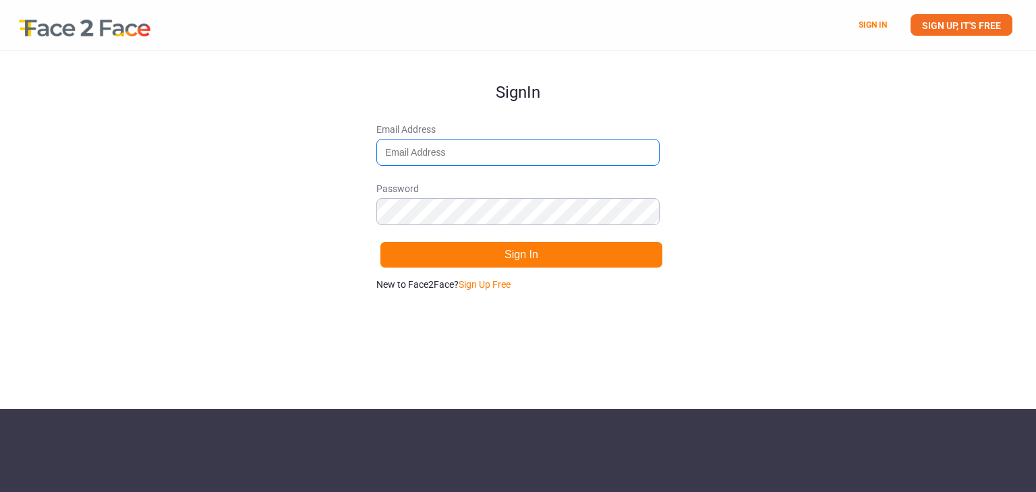
click at [401, 158] on input "Email Address" at bounding box center [517, 152] width 283 height 27
click at [447, 150] on input "[EMAIL_ADDRESS][DOMAIN_NAME]" at bounding box center [517, 152] width 283 height 27
type input "[EMAIL_ADDRESS][DOMAIN_NAME]"
click at [806, 188] on div "Sign In Email Address [EMAIL_ADDRESS][DOMAIN_NAME] Password Sign In New to Face…" at bounding box center [518, 230] width 1036 height 358
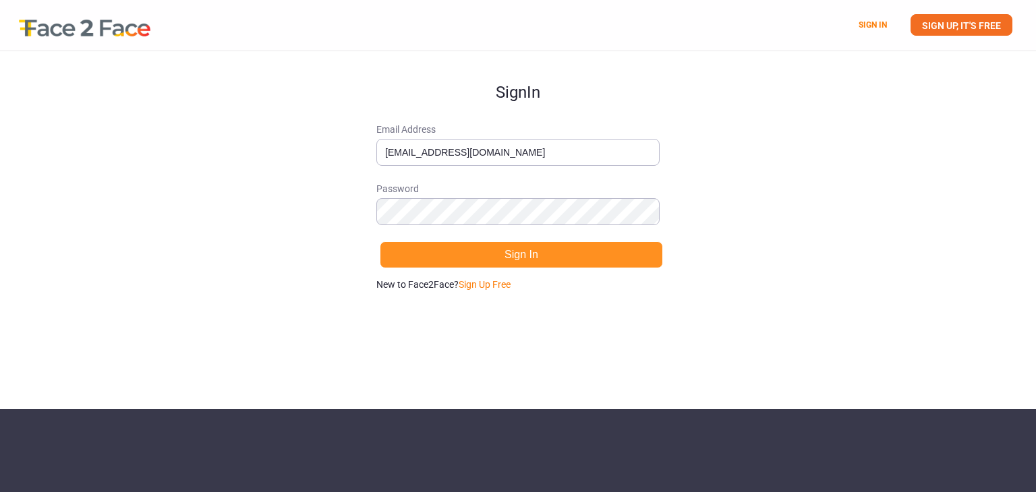
click at [604, 261] on button "Sign In" at bounding box center [521, 254] width 283 height 27
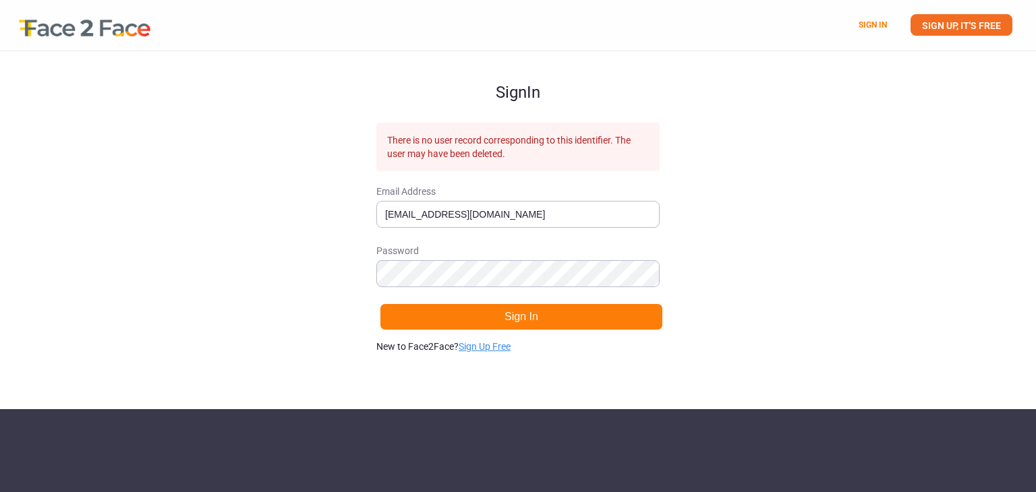
click at [470, 349] on link "Sign Up Free" at bounding box center [485, 346] width 52 height 11
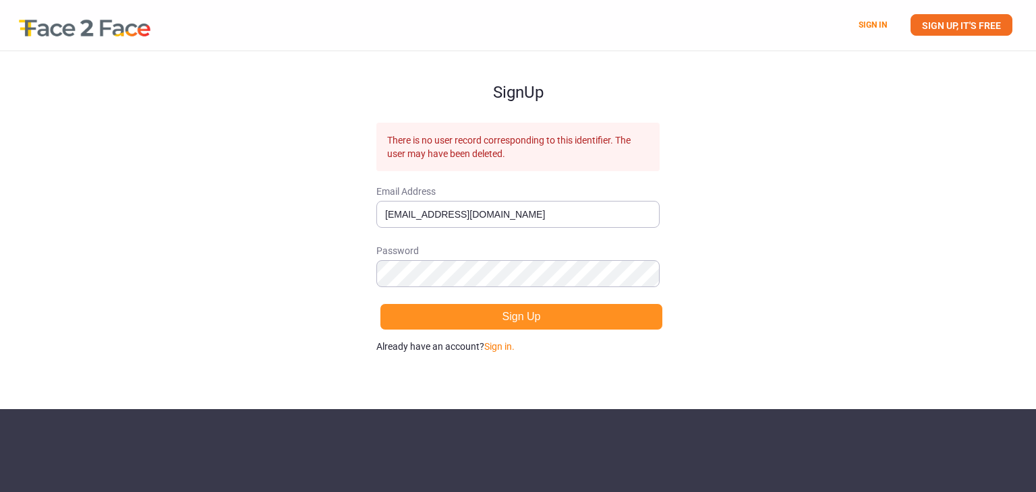
click at [459, 312] on button "Sign Up" at bounding box center [521, 316] width 283 height 27
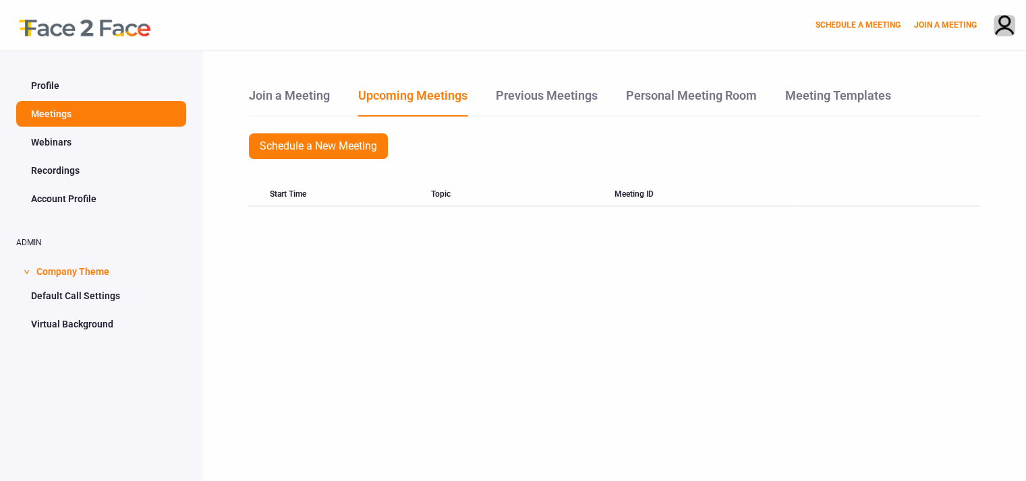
click at [67, 147] on link "Webinars" at bounding box center [101, 142] width 170 height 26
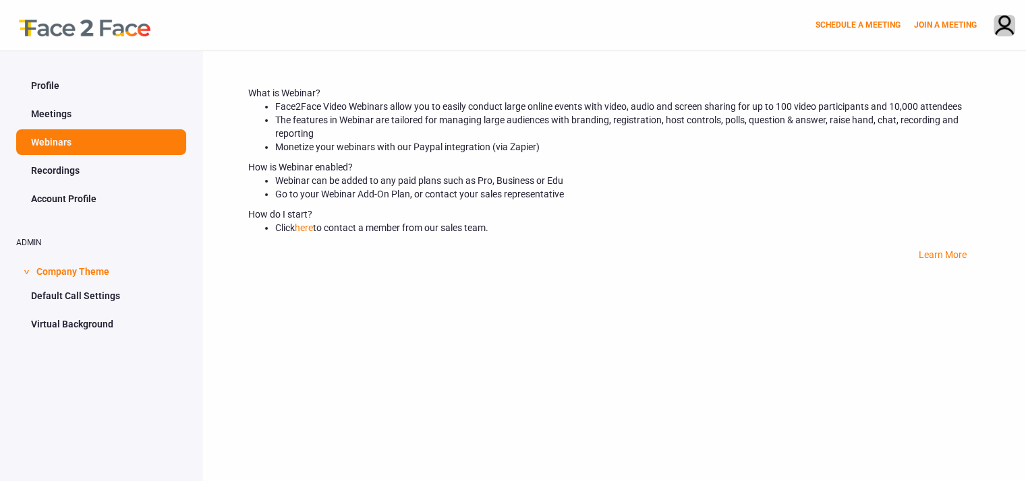
click at [76, 115] on link "Meetings" at bounding box center [101, 114] width 170 height 26
